Goal: Transaction & Acquisition: Purchase product/service

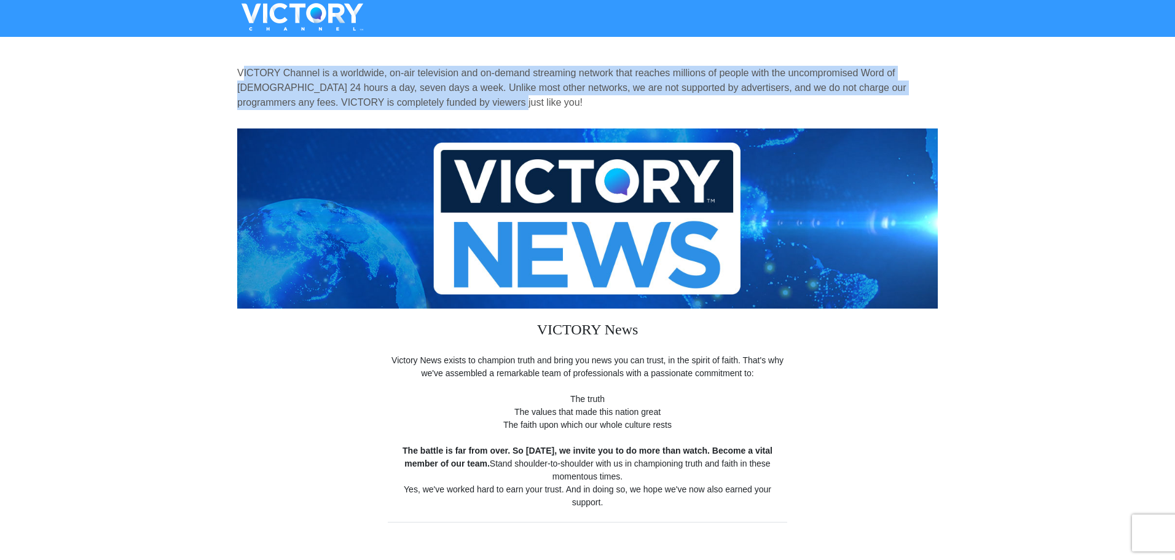
drag, startPoint x: 459, startPoint y: 100, endPoint x: 232, endPoint y: 67, distance: 229.7
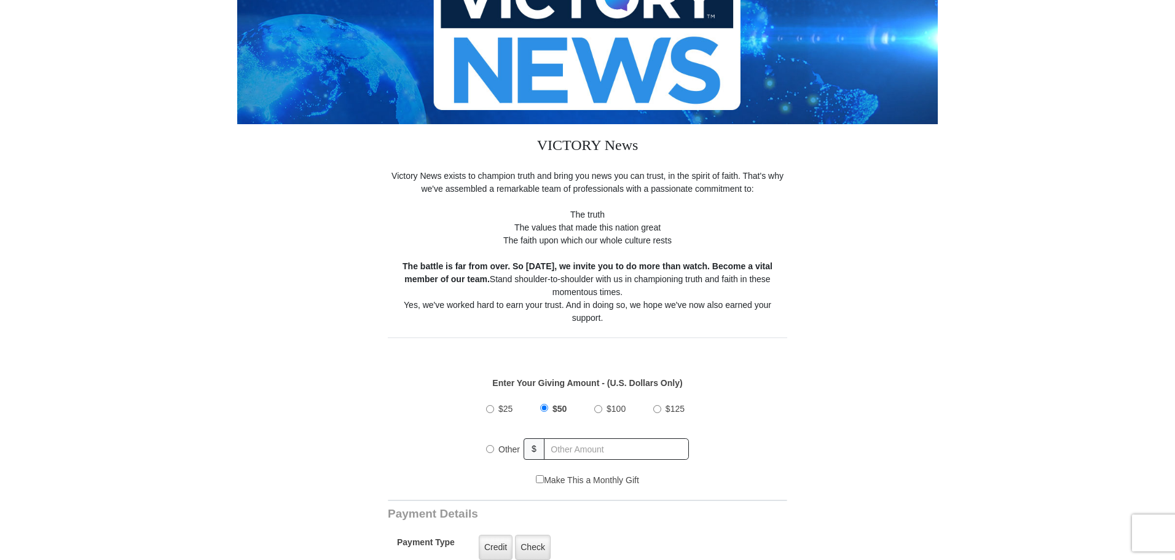
scroll to position [246, 0]
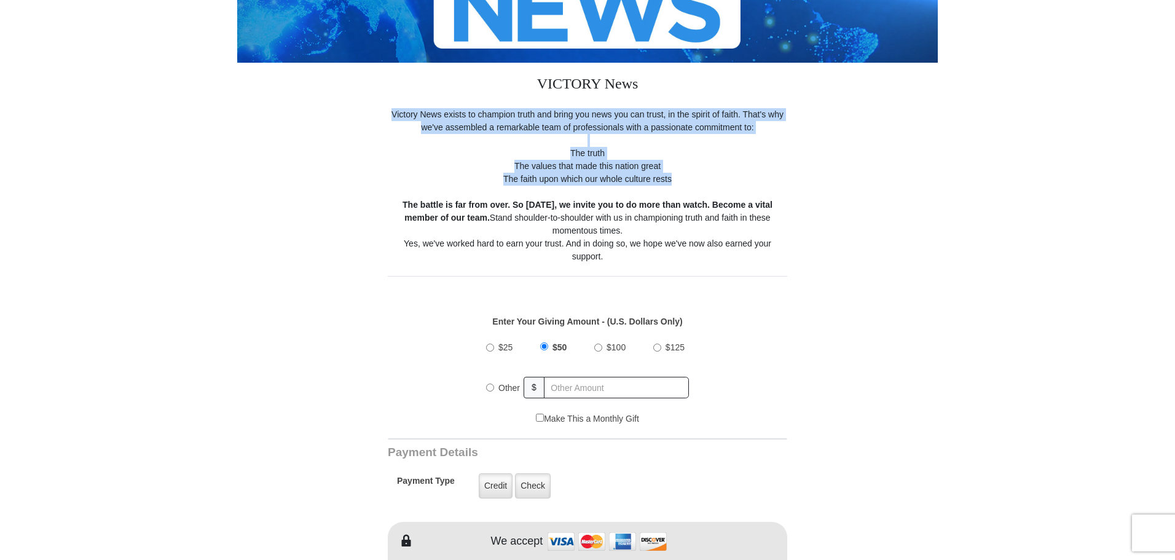
drag, startPoint x: 385, startPoint y: 116, endPoint x: 708, endPoint y: 183, distance: 330.7
click at [707, 183] on form "VICTORY Channel is a worldwide, on-air television and on-demand streaming netwo…" at bounding box center [587, 559] width 700 height 1528
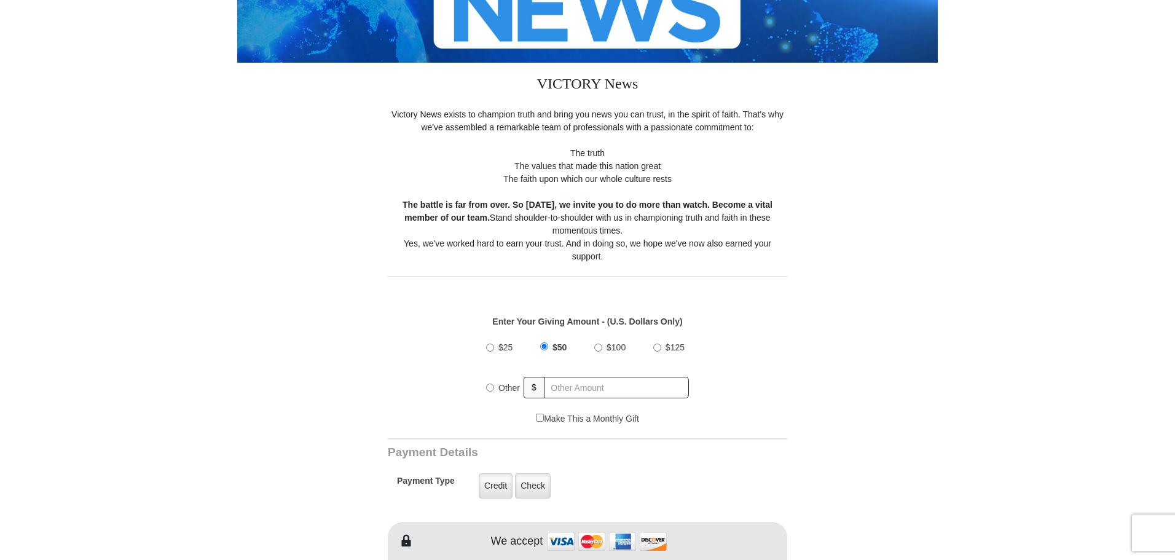
click at [885, 294] on form "VICTORY Channel is a worldwide, on-air television and on-demand streaming netwo…" at bounding box center [587, 559] width 700 height 1528
drag, startPoint x: 683, startPoint y: 172, endPoint x: 559, endPoint y: 154, distance: 124.8
click at [559, 154] on div "Victory News exists to champion truth and bring you news you can trust, in the …" at bounding box center [587, 185] width 399 height 155
click at [575, 152] on div "Victory News exists to champion truth and bring you news you can trust, in the …" at bounding box center [587, 185] width 399 height 155
drag, startPoint x: 574, startPoint y: 151, endPoint x: 699, endPoint y: 180, distance: 127.6
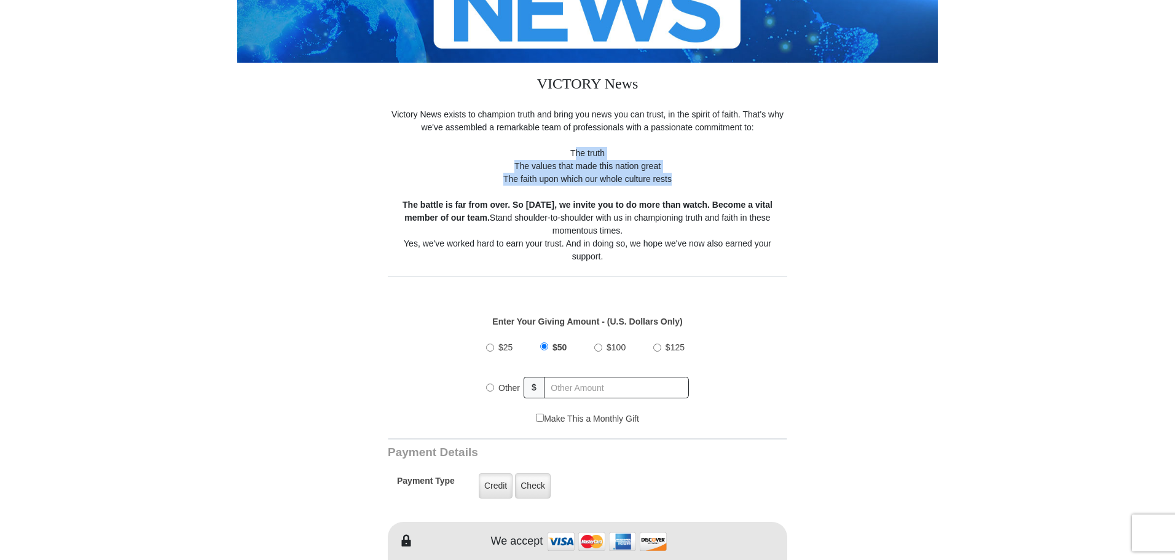
click at [699, 180] on div "Victory News exists to champion truth and bring you news you can trust, in the …" at bounding box center [587, 185] width 399 height 155
click at [893, 147] on form "VICTORY Channel is a worldwide, on-air television and on-demand streaming netwo…" at bounding box center [587, 559] width 700 height 1528
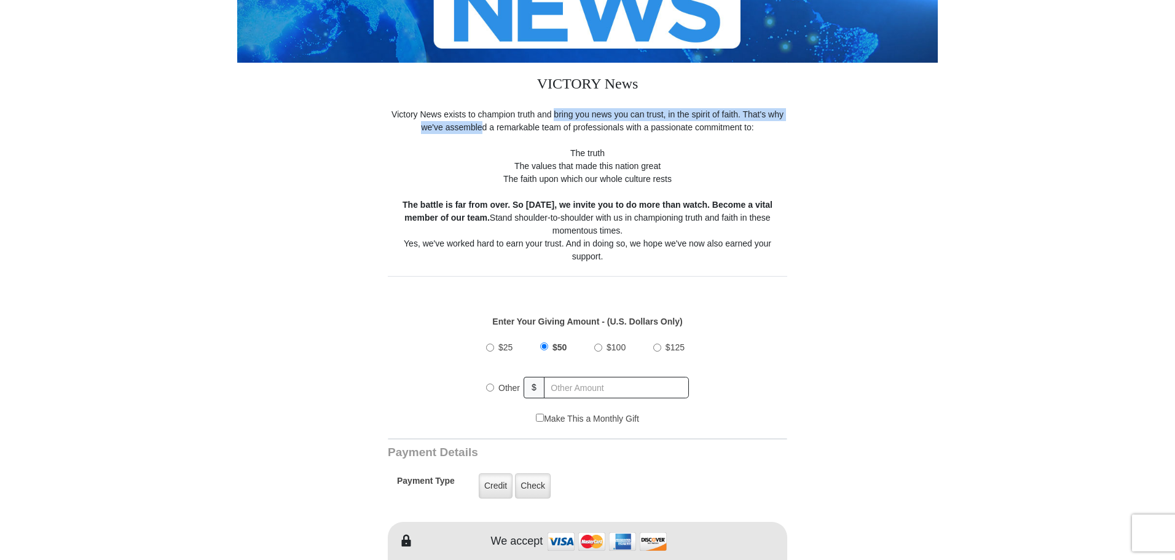
drag, startPoint x: 484, startPoint y: 122, endPoint x: 555, endPoint y: 120, distance: 71.3
click at [555, 120] on div "Victory News exists to champion truth and bring you news you can trust, in the …" at bounding box center [587, 185] width 399 height 155
click at [812, 145] on form "VICTORY Channel is a worldwide, on-air television and on-demand streaming netwo…" at bounding box center [587, 559] width 700 height 1528
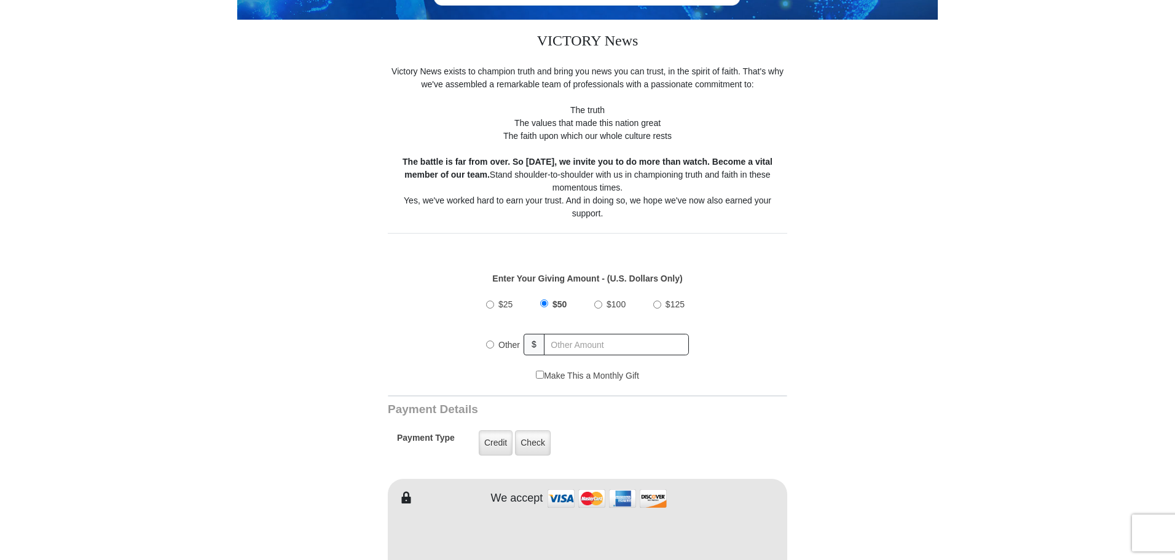
scroll to position [307, 0]
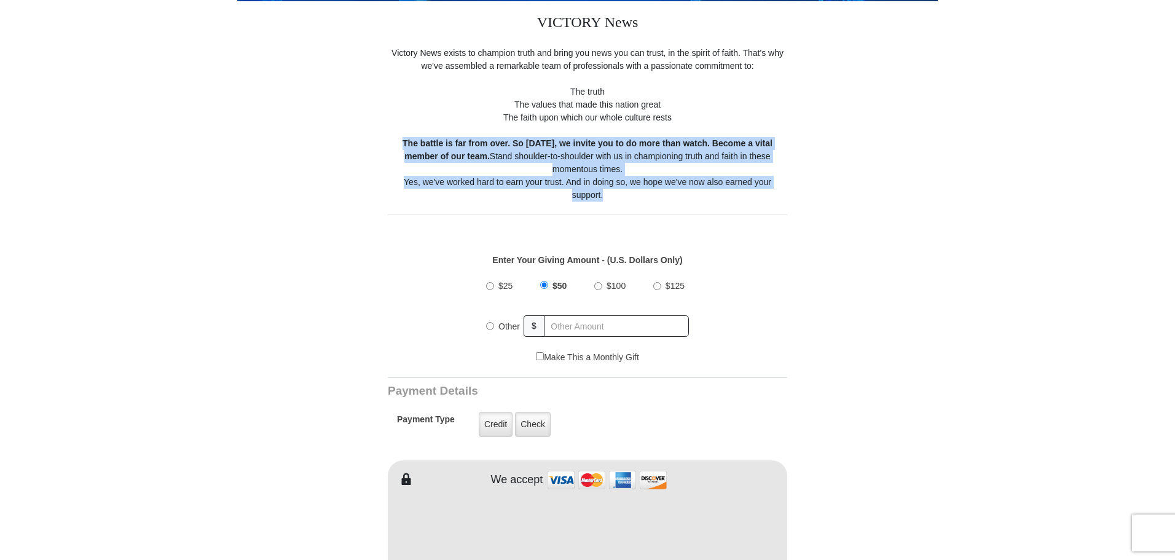
drag, startPoint x: 401, startPoint y: 141, endPoint x: 704, endPoint y: 201, distance: 308.7
click at [704, 201] on div "Victory News exists to champion truth and bring you news you can trust, in the …" at bounding box center [587, 124] width 399 height 155
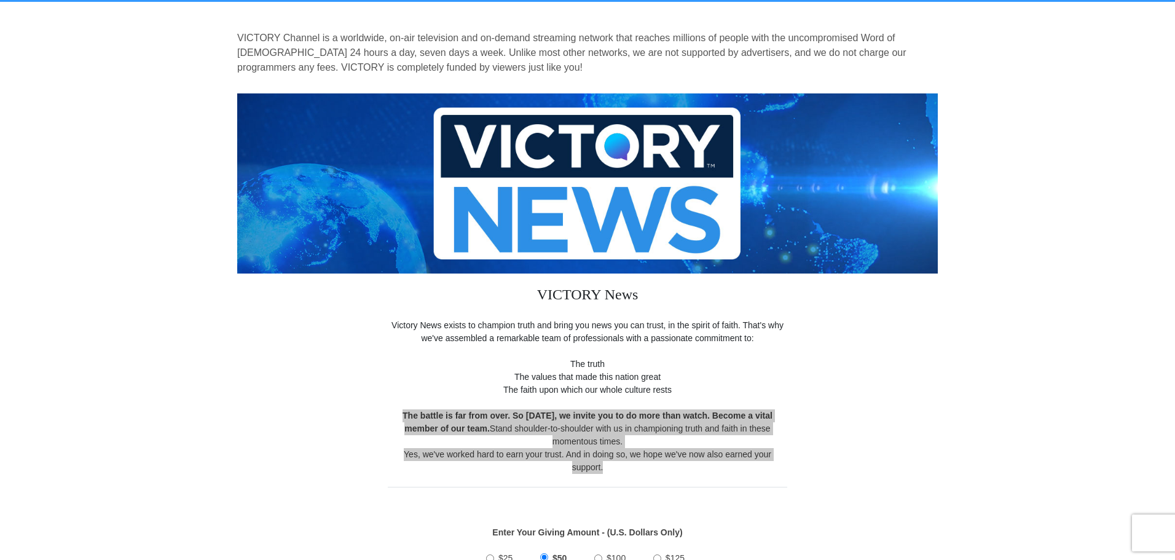
scroll to position [0, 0]
